Goal: Task Accomplishment & Management: Use online tool/utility

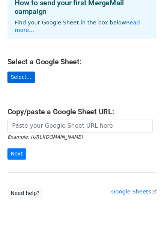
scroll to position [46, 0]
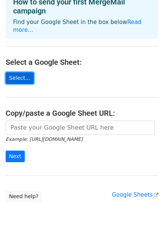
click at [24, 72] on link "Select..." at bounding box center [20, 78] width 28 height 12
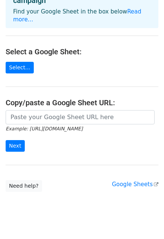
scroll to position [57, 0]
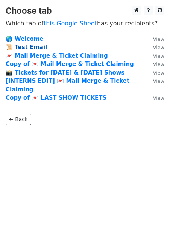
click at [31, 45] on strong "📜 Test Email" at bounding box center [26, 47] width 41 height 7
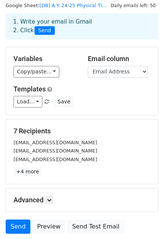
scroll to position [29, 0]
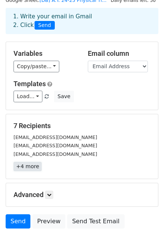
click at [29, 165] on link "+4 more" at bounding box center [28, 166] width 28 height 9
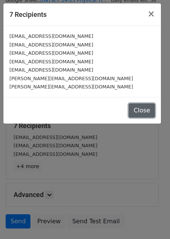
click at [132, 107] on button "Close" at bounding box center [141, 111] width 26 height 14
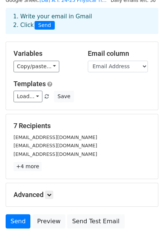
click at [21, 146] on small "daniel_santiago@dlsu.edu.ph" at bounding box center [56, 146] width 84 height 6
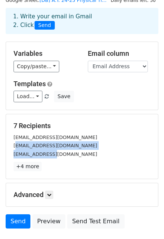
drag, startPoint x: 15, startPoint y: 143, endPoint x: 49, endPoint y: 154, distance: 35.3
click at [49, 154] on div "alyssa_obcena@dlsu.edu.ph daniel_santiago@dlsu.edu.ph justine_ortega@dlsu.edu.ph" at bounding box center [82, 146] width 148 height 26
click at [49, 154] on small "justine_ortega@dlsu.edu.ph" at bounding box center [56, 155] width 84 height 6
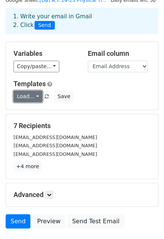
click at [32, 93] on link "Load..." at bounding box center [28, 97] width 29 height 12
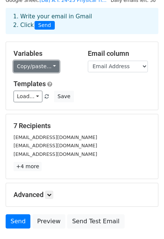
click at [44, 68] on link "Copy/paste..." at bounding box center [37, 67] width 46 height 12
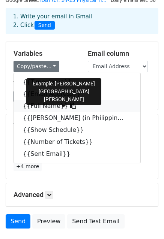
click at [46, 105] on link "{{Full Name}}" at bounding box center [77, 106] width 126 height 12
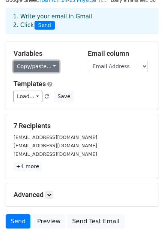
click at [40, 68] on link "Copy/paste..." at bounding box center [37, 67] width 46 height 12
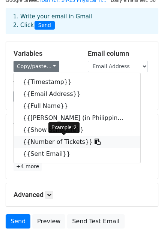
click at [46, 138] on link "{{Number of Tickets}}" at bounding box center [77, 142] width 126 height 12
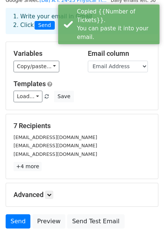
click at [34, 59] on div "Variables Copy/paste... {{Timestamp}} {{Email Address}} {{Full Name}} {{Amount …" at bounding box center [45, 61] width 74 height 23
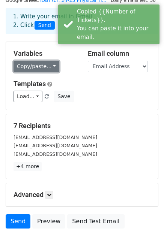
click at [36, 67] on link "Copy/paste..." at bounding box center [37, 67] width 46 height 12
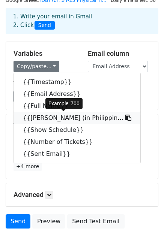
click at [43, 119] on link "{{Amount Paid (in Philippin..." at bounding box center [77, 118] width 126 height 12
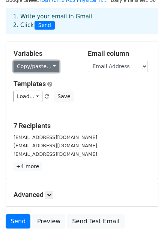
click at [42, 70] on link "Copy/paste..." at bounding box center [37, 67] width 46 height 12
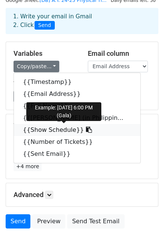
click at [36, 129] on link "{{Show Schedule}}" at bounding box center [77, 130] width 126 height 12
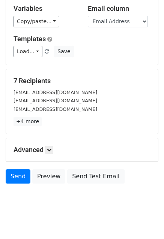
scroll to position [81, 0]
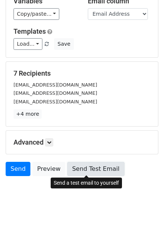
click at [74, 166] on link "Send Test Email" at bounding box center [95, 169] width 57 height 14
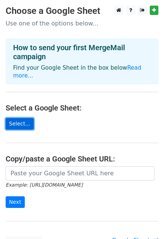
click at [18, 118] on link "Select..." at bounding box center [20, 124] width 28 height 12
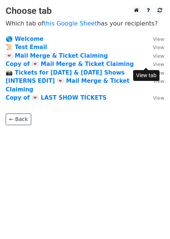
click at [153, 65] on small "View" at bounding box center [158, 65] width 11 height 6
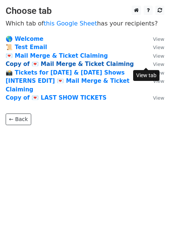
click at [60, 67] on strong "Copy of 💌 Mail Merge & Ticket Claiming" at bounding box center [70, 64] width 128 height 7
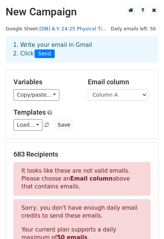
click at [63, 26] on link "[DB] A.Y. 24-25 Physical Ti..." at bounding box center [72, 29] width 67 height 6
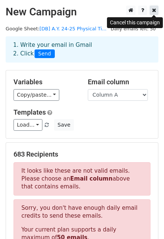
click at [155, 11] on icon at bounding box center [154, 10] width 4 height 5
click at [152, 10] on link at bounding box center [154, 10] width 9 height 9
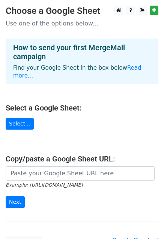
click at [13, 118] on link "Select..." at bounding box center [20, 124] width 28 height 12
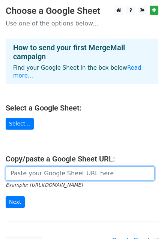
click at [14, 168] on input "url" at bounding box center [80, 174] width 149 height 14
paste input "[URL][DOMAIN_NAME]"
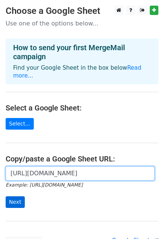
type input "[URL][DOMAIN_NAME]"
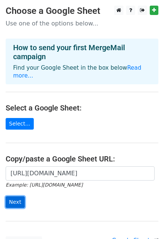
scroll to position [0, 0]
click at [11, 197] on input "Next" at bounding box center [15, 203] width 19 height 12
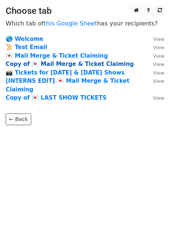
click at [78, 64] on strong "Copy of 💌 Mail Merge & Ticket Claiming" at bounding box center [70, 64] width 128 height 7
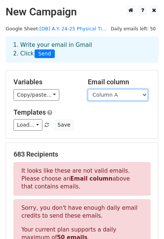
click at [92, 93] on select "Column A Column B Column C Column D Column E Column F Column G Column H Column …" at bounding box center [118, 95] width 60 height 12
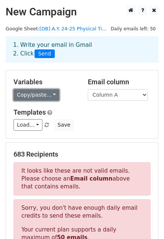
click at [48, 91] on link "Copy/paste..." at bounding box center [37, 95] width 46 height 12
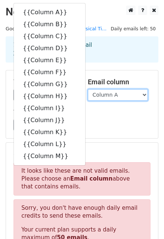
click at [105, 97] on select "Column A Column B Column C Column D Column E Column F Column G Column H Column …" at bounding box center [118, 95] width 60 height 12
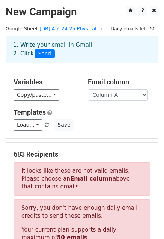
click at [86, 64] on div "1. Write your email in Gmail 2. Click Send" at bounding box center [82, 55] width 164 height 30
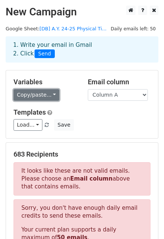
click at [47, 97] on link "Copy/paste..." at bounding box center [37, 95] width 46 height 12
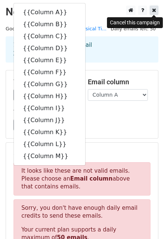
click at [150, 11] on link at bounding box center [154, 10] width 9 height 9
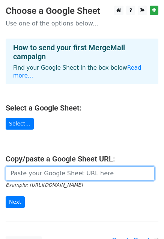
click at [28, 168] on input "url" at bounding box center [80, 174] width 149 height 14
paste input "[URL][DOMAIN_NAME]"
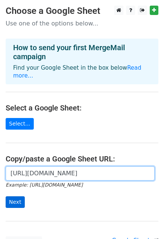
type input "[URL][DOMAIN_NAME]"
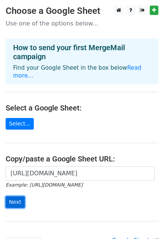
scroll to position [0, 0]
click at [11, 197] on input "Next" at bounding box center [15, 203] width 19 height 12
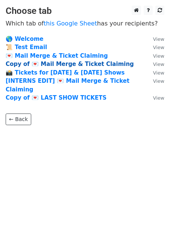
click at [92, 63] on strong "Copy of 💌 Mail Merge & Ticket Claiming" at bounding box center [70, 64] width 128 height 7
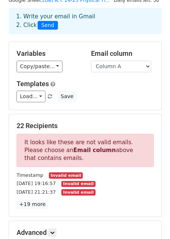
scroll to position [33, 0]
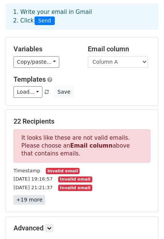
click at [35, 197] on link "+19 more" at bounding box center [30, 199] width 32 height 9
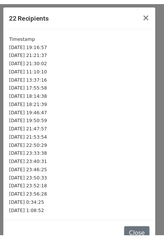
scroll to position [14, 0]
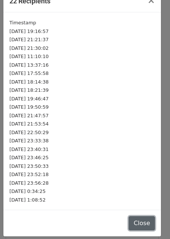
click at [129, 222] on button "Close" at bounding box center [141, 223] width 26 height 14
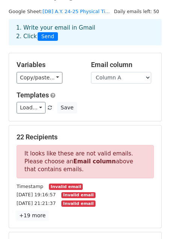
scroll to position [17, 0]
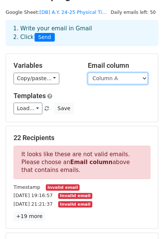
click at [98, 78] on select "Column A Column B Column C Column D Column E Column F Column G Column H Column …" at bounding box center [118, 79] width 60 height 12
select select "Column B"
click at [88, 73] on select "Column A Column B Column C Column D Column E Column F Column G Column H Column …" at bounding box center [118, 79] width 60 height 12
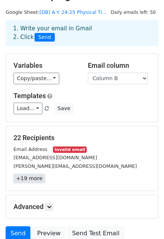
click at [29, 177] on link "+19 more" at bounding box center [30, 178] width 32 height 9
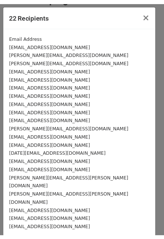
scroll to position [0, 0]
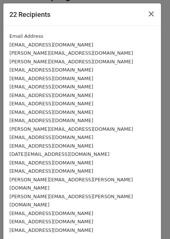
click at [30, 35] on small "Email Address" at bounding box center [26, 36] width 34 height 6
click at [147, 15] on span "×" at bounding box center [151, 14] width 8 height 11
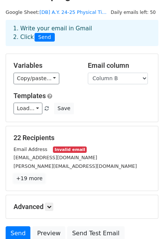
scroll to position [5, 0]
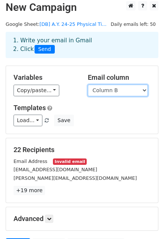
click at [120, 92] on select "Column A Column B Column C Column D Column E Column F Column G Column H Column …" at bounding box center [118, 91] width 60 height 12
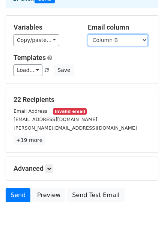
scroll to position [56, 0]
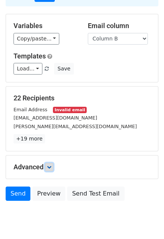
click at [51, 169] on link at bounding box center [49, 167] width 8 height 8
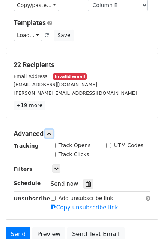
scroll to position [90, 0]
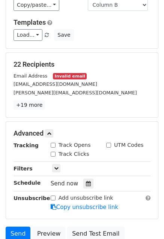
click at [53, 154] on input "Track Clicks" at bounding box center [53, 154] width 5 height 5
checkbox input "true"
click at [54, 146] on input "Track Opens" at bounding box center [53, 145] width 5 height 5
checkbox input "true"
click at [54, 152] on input "Track Clicks" at bounding box center [53, 154] width 5 height 5
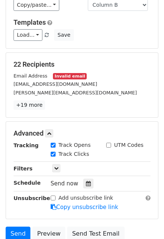
checkbox input "false"
click at [59, 168] on link at bounding box center [56, 168] width 8 height 8
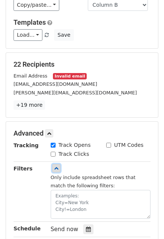
click at [59, 171] on link at bounding box center [56, 168] width 8 height 8
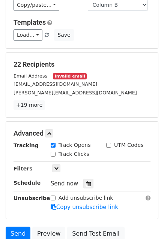
click at [76, 97] on div "22 Recipients Email Address Invalid email ivylnlee21@gmail.com megan_enano@dlsu…" at bounding box center [82, 85] width 137 height 50
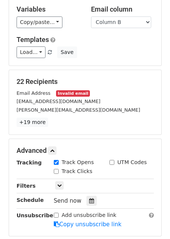
scroll to position [72, 0]
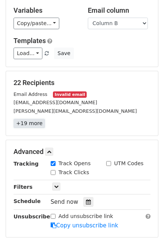
click at [31, 121] on link "+19 more" at bounding box center [30, 123] width 32 height 9
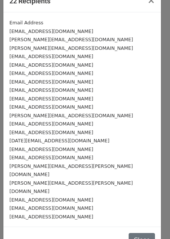
scroll to position [0, 0]
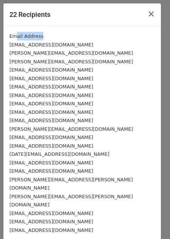
drag, startPoint x: 39, startPoint y: 37, endPoint x: 14, endPoint y: 35, distance: 24.5
click at [14, 35] on small "Email Address" at bounding box center [26, 36] width 34 height 6
click at [37, 37] on small "Email Address" at bounding box center [26, 36] width 34 height 6
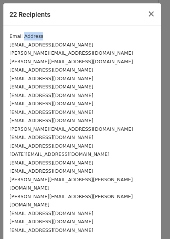
click at [41, 37] on div "Email Address" at bounding box center [81, 36] width 145 height 9
drag, startPoint x: 41, startPoint y: 37, endPoint x: 1, endPoint y: 36, distance: 39.4
click at [1, 36] on div "22 Recipients × Email Address ivylnlee21@gmail.com megan_enano@dlsu.edu.ph patr…" at bounding box center [85, 119] width 170 height 239
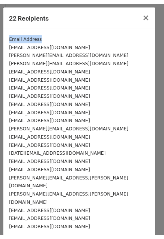
scroll to position [14, 0]
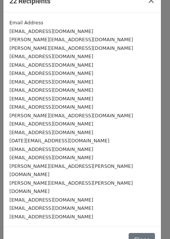
click at [123, 227] on div "Close" at bounding box center [81, 240] width 157 height 27
click at [132, 233] on button "Close" at bounding box center [141, 240] width 26 height 14
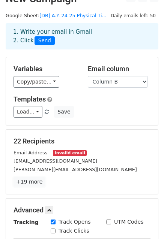
scroll to position [0, 0]
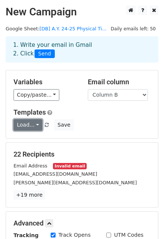
click at [32, 128] on link "Load..." at bounding box center [28, 125] width 29 height 12
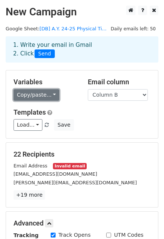
click at [47, 91] on link "Copy/paste..." at bounding box center [37, 95] width 46 height 12
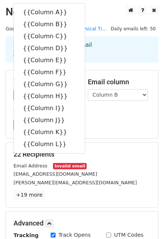
click at [104, 102] on div "Variables Copy/paste... {{Column A}} {{Column B}} {{Column C}} {{Column D}} {{C…" at bounding box center [82, 105] width 152 height 68
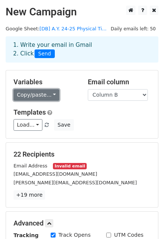
click at [42, 94] on link "Copy/paste..." at bounding box center [37, 95] width 46 height 12
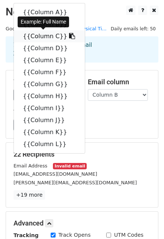
click at [52, 37] on link "{{Column C}}" at bounding box center [49, 36] width 71 height 12
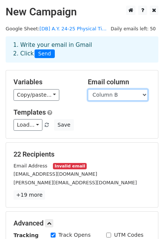
click at [135, 92] on select "Column A Column B Column C Column D Column E Column F Column G Column H Column …" at bounding box center [118, 95] width 60 height 12
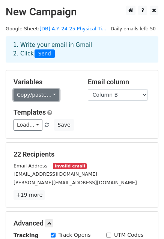
click at [38, 91] on link "Copy/paste..." at bounding box center [37, 95] width 46 height 12
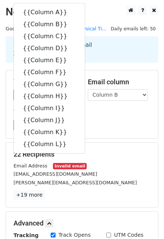
click at [120, 102] on div "Variables Copy/paste... {{Column A}} {{Column B}} {{Column C}} {{Column D}} {{C…" at bounding box center [82, 105] width 152 height 68
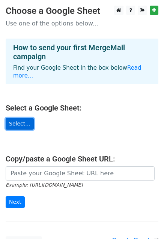
click at [20, 118] on link "Select..." at bounding box center [20, 124] width 28 height 12
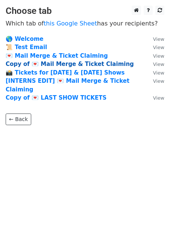
click at [43, 63] on strong "Copy of 💌 Mail Merge & Ticket Claiming" at bounding box center [70, 64] width 128 height 7
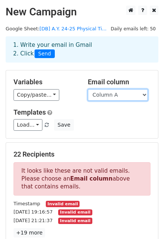
click at [116, 96] on select "Column A Column B Column C Column D Column E Column F Column G Column H Column …" at bounding box center [118, 95] width 60 height 12
click at [88, 89] on select "Column A Column B Column C Column D Column E Column F Column G Column H Column …" at bounding box center [118, 95] width 60 height 12
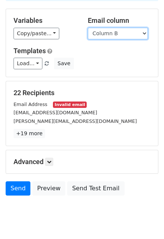
scroll to position [63, 0]
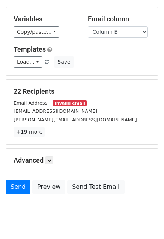
click at [44, 93] on h5 "22 Recipients" at bounding box center [82, 91] width 137 height 8
click at [102, 35] on select "Column A Column B Column C Column D Column E Column F Column G Column H Column …" at bounding box center [118, 32] width 60 height 12
click at [88, 26] on select "Column A Column B Column C Column D Column E Column F Column G Column H Column …" at bounding box center [118, 32] width 60 height 12
click at [119, 29] on select "Column A Column B Column C Column D Column E Column F Column G Column H Column …" at bounding box center [118, 32] width 60 height 12
click at [88, 26] on select "Column A Column B Column C Column D Column E Column F Column G Column H Column …" at bounding box center [118, 32] width 60 height 12
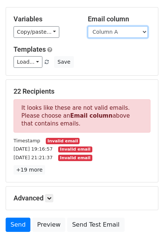
click at [111, 26] on select "Column A Column B Column C Column D Column E Column F Column G Column H Column …" at bounding box center [118, 32] width 60 height 12
select select "Column B"
click at [88, 26] on select "Column A Column B Column C Column D Column E Column F Column G Column H Column …" at bounding box center [118, 32] width 60 height 12
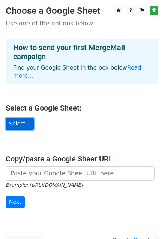
click at [15, 118] on link "Select..." at bounding box center [20, 124] width 28 height 12
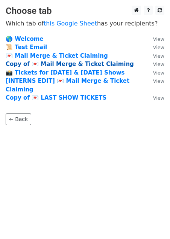
click at [60, 66] on strong "Copy of 💌 Mail Merge & Ticket Claiming" at bounding box center [70, 64] width 128 height 7
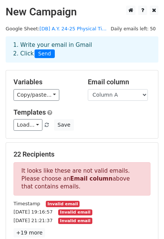
click at [108, 96] on select "Column A Column B Column C Column D Column E Column F Column G Column H Column …" at bounding box center [118, 95] width 60 height 12
click at [101, 94] on select "Column A Column B Column C Column D Column E Column F Column G Column H Column …" at bounding box center [118, 95] width 60 height 12
select select "Column B"
click at [88, 89] on select "Column A Column B Column C Column D Column E Column F Column G Column H Column …" at bounding box center [118, 95] width 60 height 12
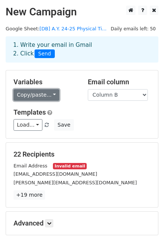
click at [42, 97] on link "Copy/paste..." at bounding box center [37, 95] width 46 height 12
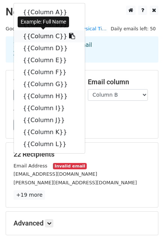
click at [39, 35] on link "{{Column C}}" at bounding box center [49, 36] width 71 height 12
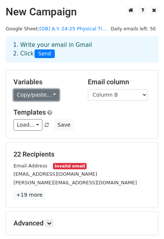
click at [33, 96] on link "Copy/paste..." at bounding box center [37, 95] width 46 height 12
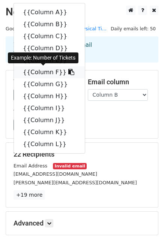
click at [41, 74] on link "{{Column F}}" at bounding box center [49, 72] width 71 height 12
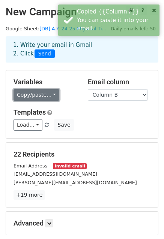
click at [36, 96] on link "Copy/paste..." at bounding box center [37, 95] width 46 height 12
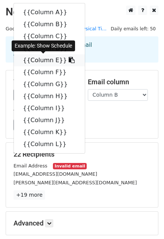
click at [44, 59] on link "{{Column E}}" at bounding box center [49, 60] width 71 height 12
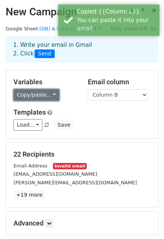
click at [36, 97] on link "Copy/paste..." at bounding box center [37, 95] width 46 height 12
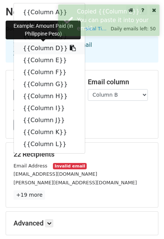
click at [41, 51] on link "{{Column D}}" at bounding box center [49, 48] width 71 height 12
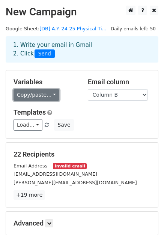
click at [31, 96] on link "Copy/paste..." at bounding box center [37, 95] width 46 height 12
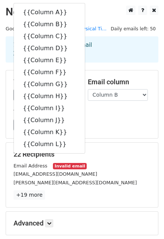
click at [128, 121] on div "Load... No templates saved Save" at bounding box center [82, 125] width 148 height 12
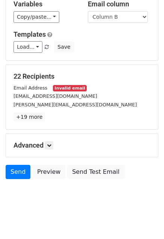
scroll to position [81, 0]
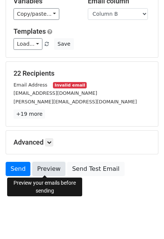
click at [49, 173] on link "Preview" at bounding box center [48, 169] width 33 height 14
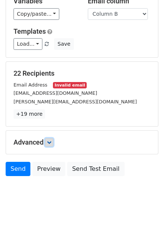
click at [50, 139] on link at bounding box center [49, 142] width 8 height 8
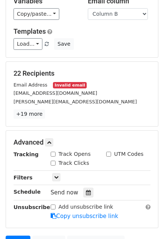
click at [53, 156] on input "Track Opens" at bounding box center [53, 154] width 5 height 5
checkbox input "true"
click at [53, 163] on input "Track Clicks" at bounding box center [53, 163] width 5 height 5
checkbox input "true"
click at [86, 191] on icon at bounding box center [88, 192] width 5 height 5
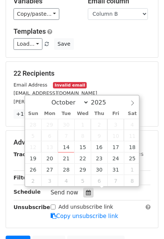
click at [86, 191] on icon at bounding box center [88, 192] width 5 height 5
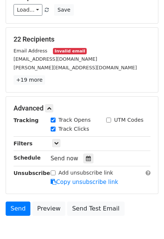
scroll to position [120, 0]
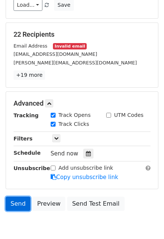
click at [23, 200] on link "Send" at bounding box center [18, 204] width 25 height 14
click at [17, 199] on link "Send" at bounding box center [18, 204] width 25 height 14
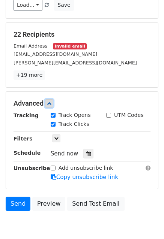
click at [51, 105] on icon at bounding box center [49, 103] width 5 height 5
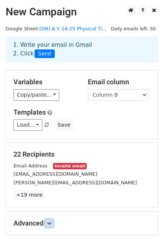
scroll to position [81, 0]
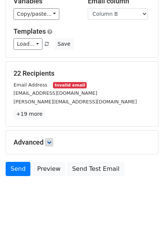
click at [95, 142] on h5 "Advanced" at bounding box center [82, 142] width 137 height 8
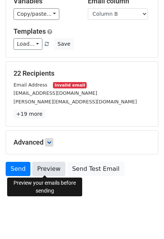
click at [46, 168] on link "Preview" at bounding box center [48, 169] width 33 height 14
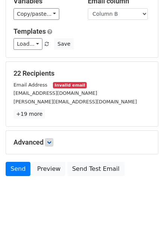
click at [43, 214] on html "New Campaign Daily emails left: 50 Google Sheet: [DB] A.Y. 24-25 Physical Ti...…" at bounding box center [82, 79] width 164 height 321
click at [20, 165] on link "Send" at bounding box center [18, 169] width 25 height 14
click at [49, 142] on icon at bounding box center [49, 142] width 5 height 5
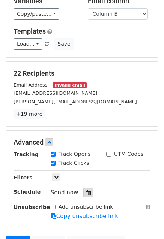
click at [86, 191] on icon at bounding box center [88, 192] width 5 height 5
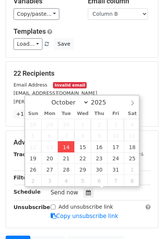
type input "2025-10-14 13:22"
type input "01"
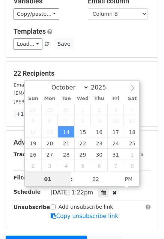
scroll to position [0, 0]
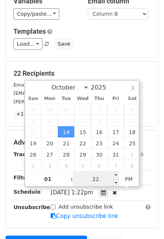
click at [105, 178] on input "22" at bounding box center [96, 179] width 46 height 15
type input "35"
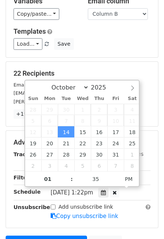
type input "2025-10-14 13:35"
click at [132, 186] on div "October November December 2025 Sun Mon Tue Wed Thu Fri Sat 28 29 30 1 2 3 4 5 6…" at bounding box center [82, 133] width 116 height 107
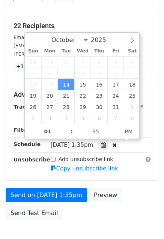
scroll to position [132, 0]
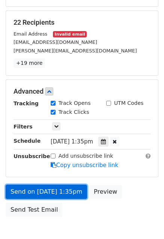
click at [63, 189] on link "Send on Oct 14 at 1:35pm" at bounding box center [46, 192] width 81 height 14
click at [68, 187] on link "Send on Oct 14 at 1:35pm" at bounding box center [46, 192] width 81 height 14
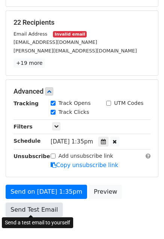
click at [35, 209] on link "Send Test Email" at bounding box center [34, 210] width 57 height 14
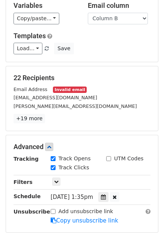
scroll to position [0, 0]
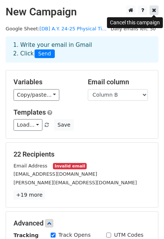
click at [152, 12] on icon at bounding box center [154, 10] width 4 height 5
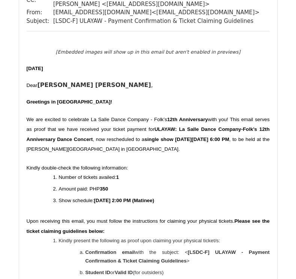
scroll to position [2393, 0]
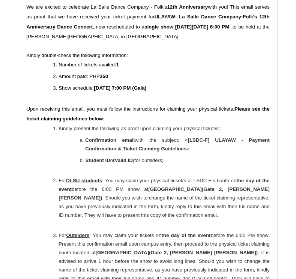
scroll to position [11678, 0]
